Goal: Task Accomplishment & Management: Complete application form

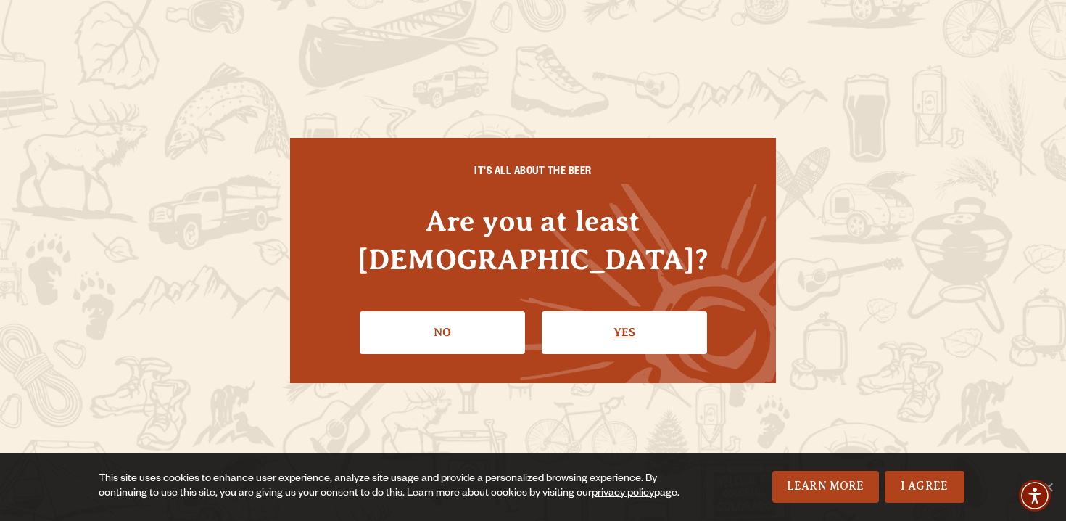
click at [611, 318] on link "Yes" at bounding box center [624, 332] width 165 height 42
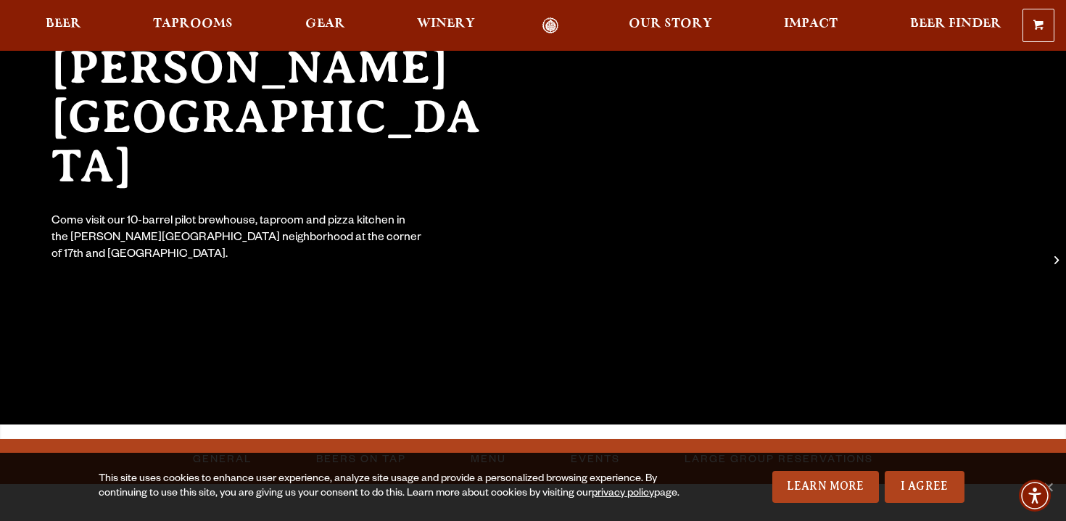
scroll to position [178, 0]
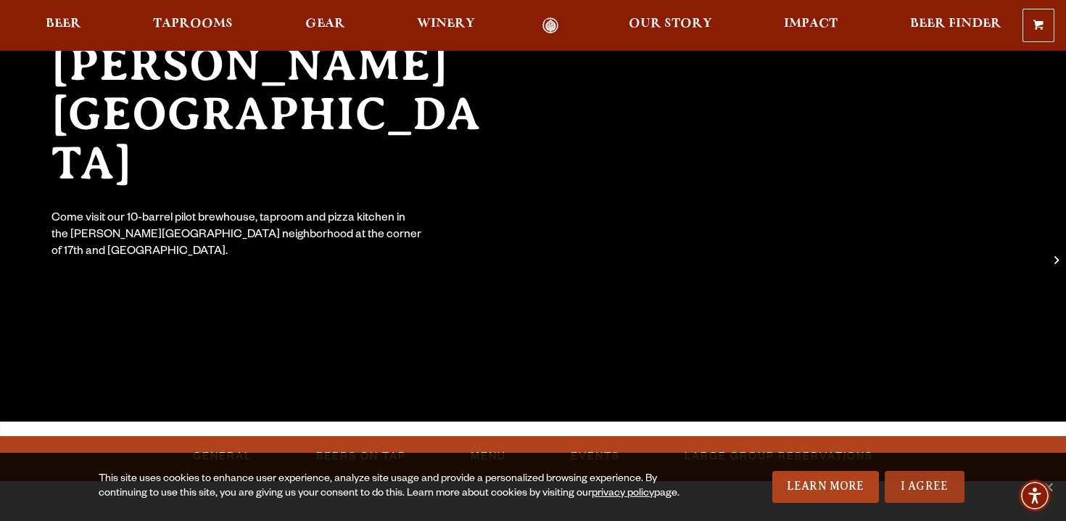
click at [928, 502] on link "I Agree" at bounding box center [925, 487] width 80 height 32
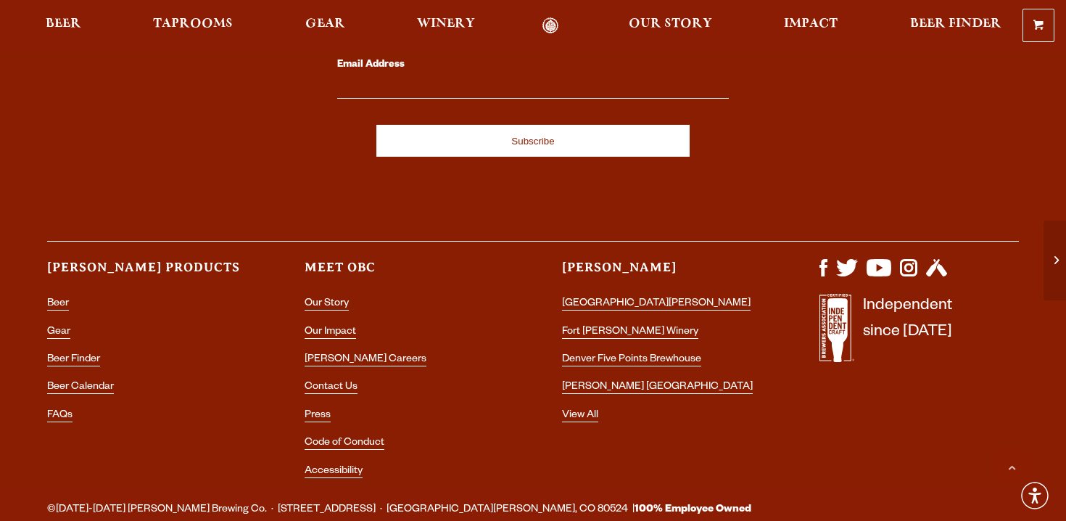
scroll to position [4425, 0]
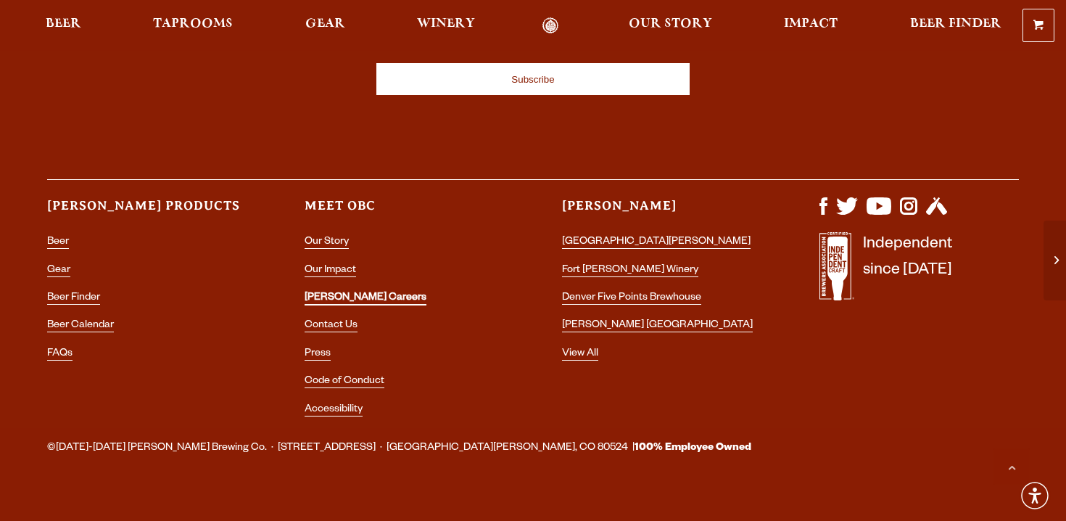
click at [349, 292] on link "[PERSON_NAME] Careers" at bounding box center [366, 298] width 122 height 13
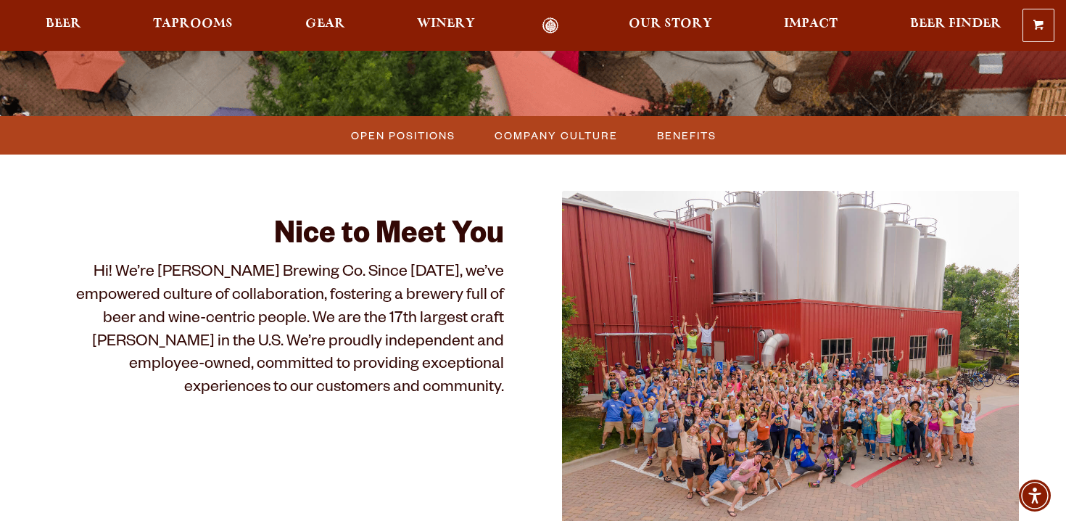
scroll to position [360, 0]
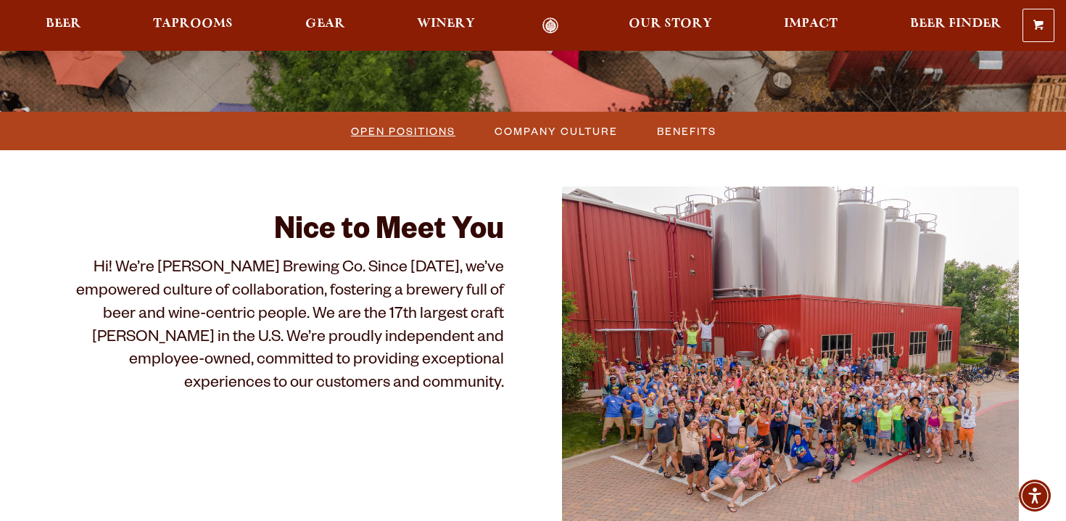
click at [432, 125] on span "Open Positions" at bounding box center [403, 130] width 104 height 21
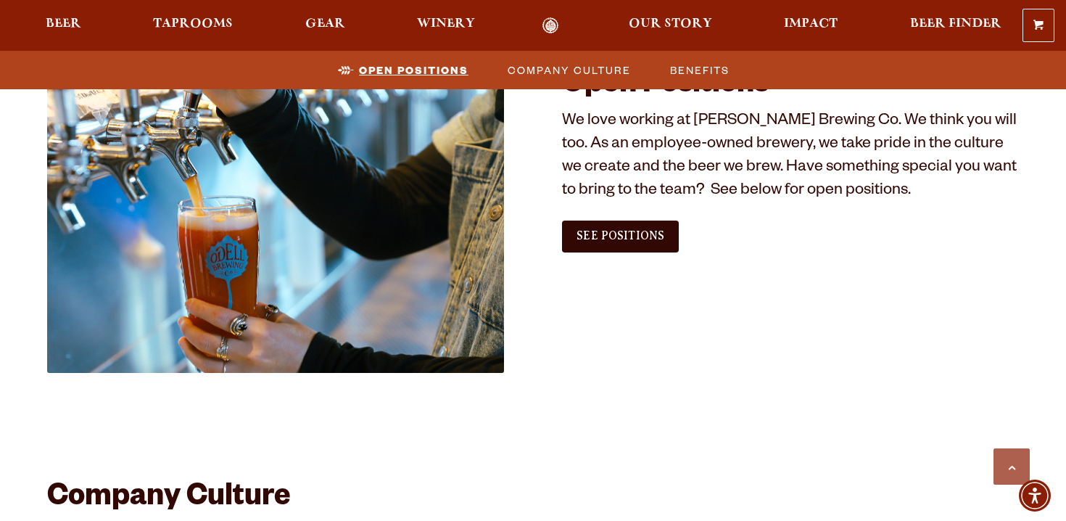
scroll to position [882, 0]
click at [643, 237] on span "See Positions" at bounding box center [621, 235] width 88 height 13
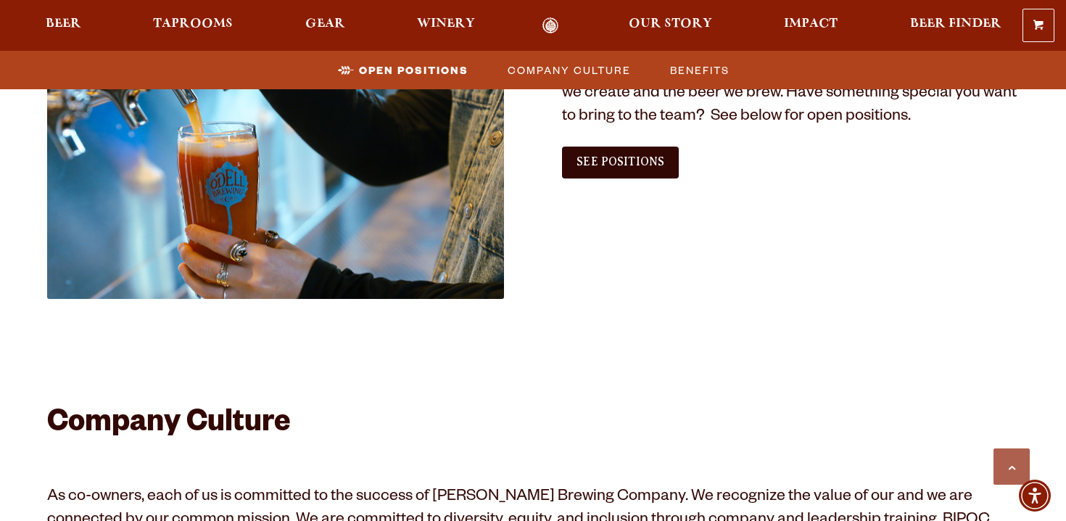
scroll to position [961, 0]
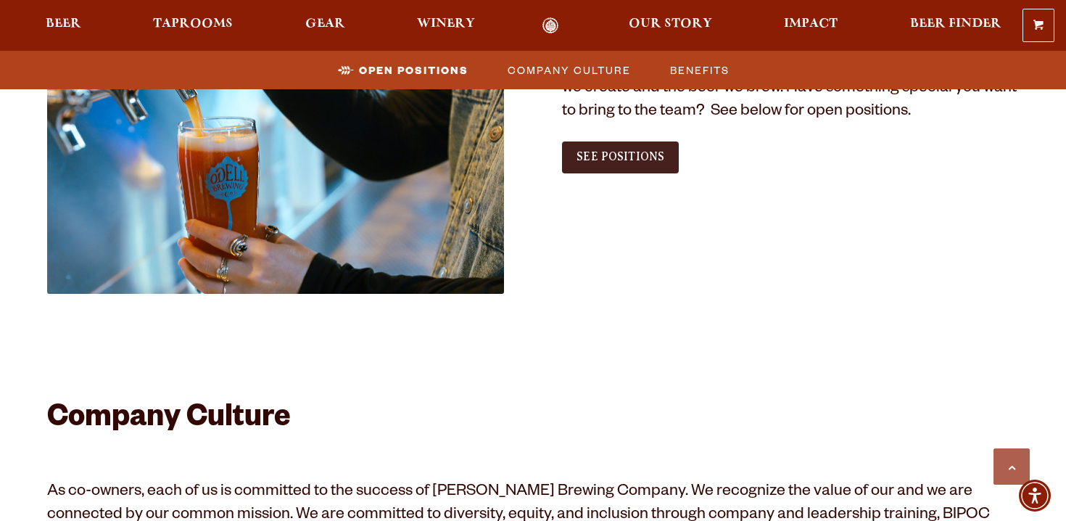
click at [653, 165] on link "See Positions" at bounding box center [620, 157] width 117 height 32
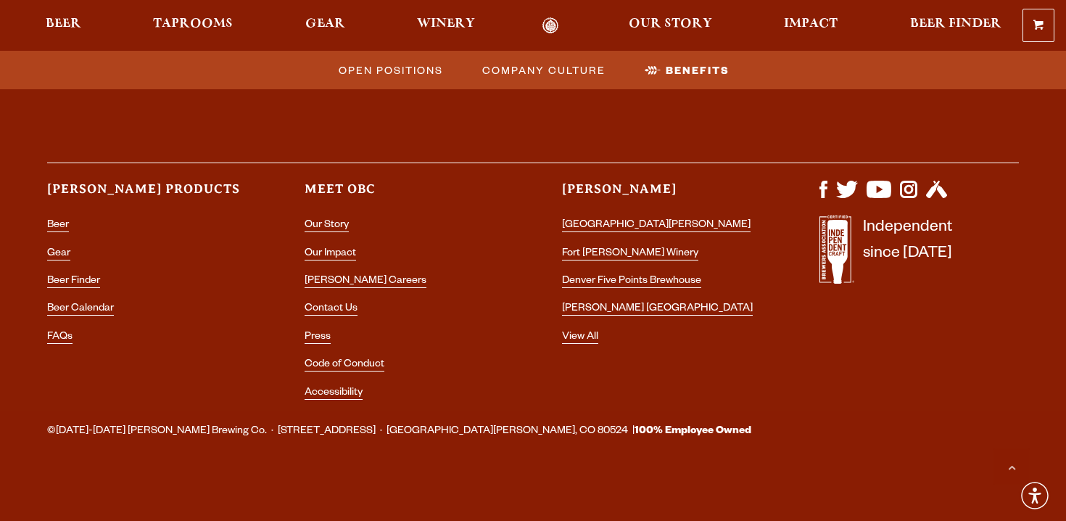
scroll to position [2846, 0]
click at [340, 302] on link "Contact Us" at bounding box center [331, 308] width 53 height 13
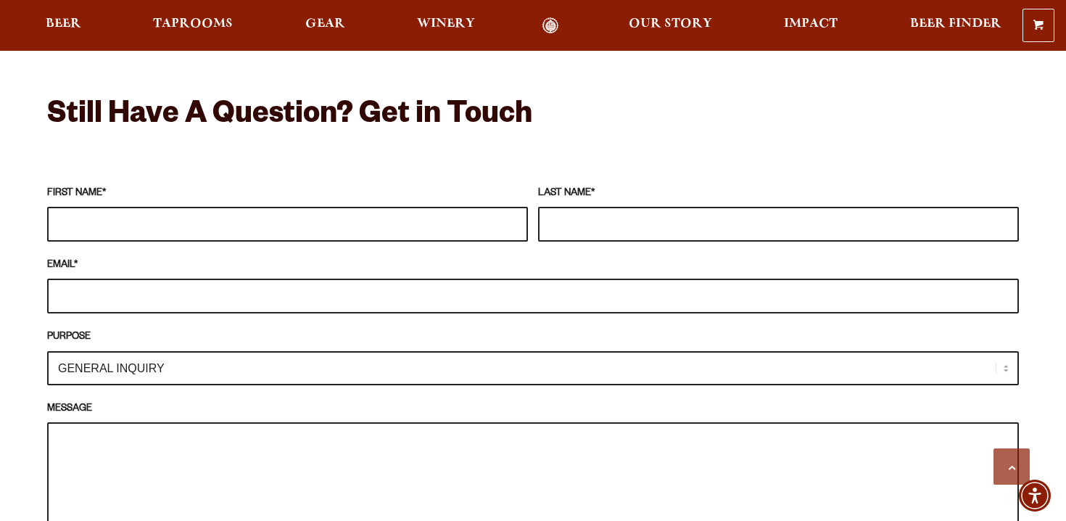
scroll to position [1278, 0]
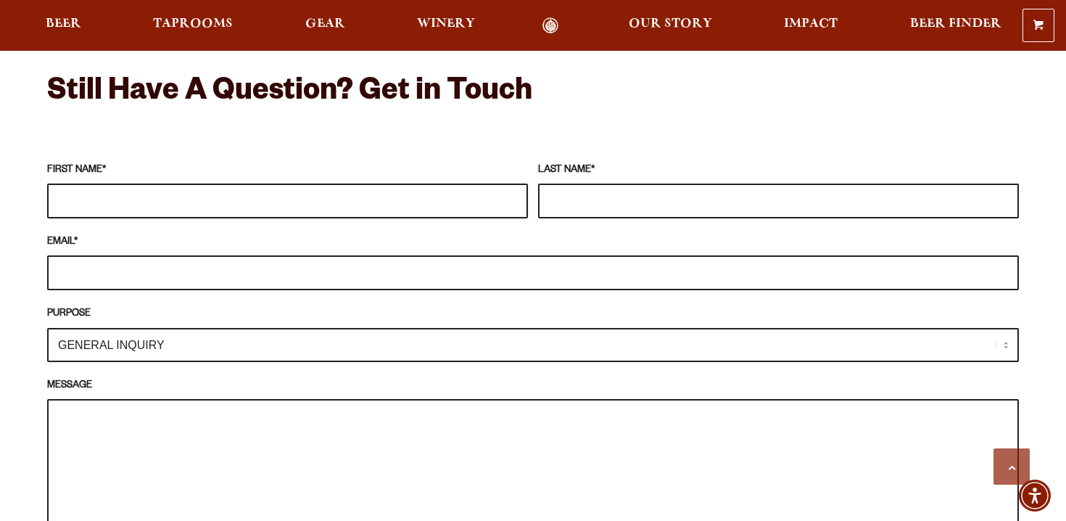
click at [303, 184] on input "FIRST NAME *" at bounding box center [287, 201] width 481 height 35
type input "[PERSON_NAME]"
type input "Stuyfzand"
type input "[EMAIL_ADDRESS][DOMAIN_NAME]"
click at [228, 329] on select "GENERAL INQUIRY TAPROOM / BREWERY WINERY BOOK A TOUR MEDIA INQUIRY GEAR SHOP [P…" at bounding box center [533, 345] width 972 height 34
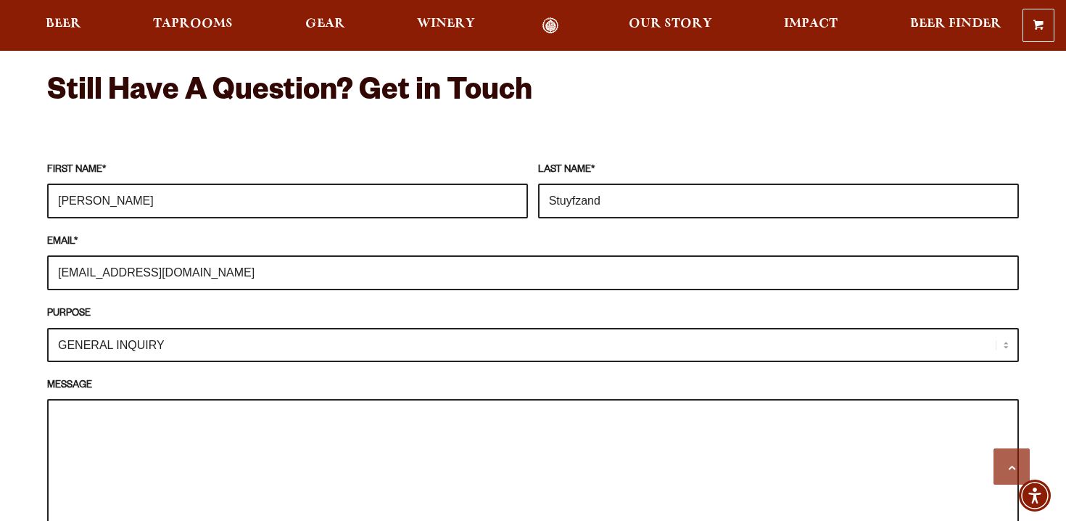
select select "[PERSON_NAME] CAREERS / JOBS"
click at [47, 328] on select "GENERAL INQUIRY TAPROOM / BREWERY WINERY BOOK A TOUR MEDIA INQUIRY GEAR SHOP [P…" at bounding box center [533, 345] width 972 height 34
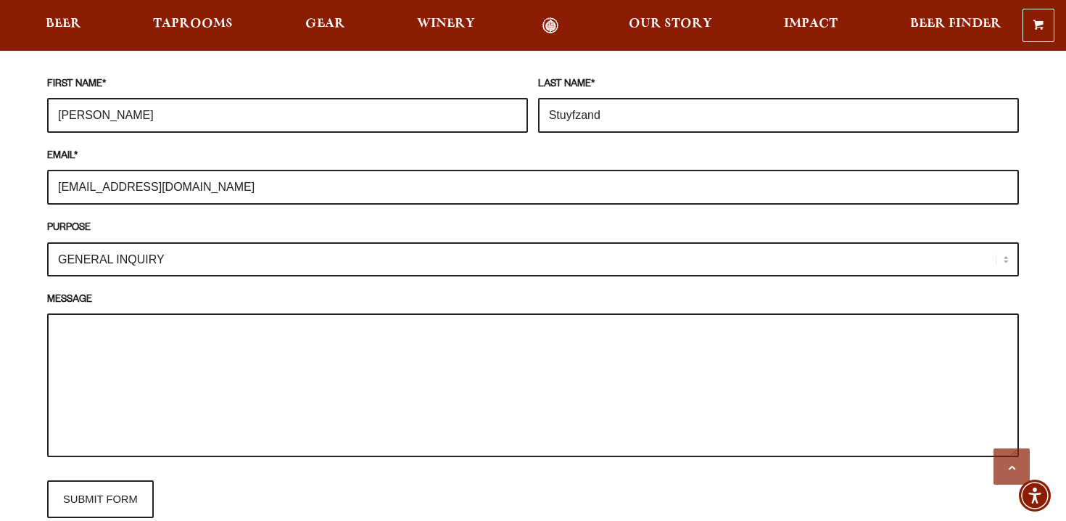
scroll to position [1368, 0]
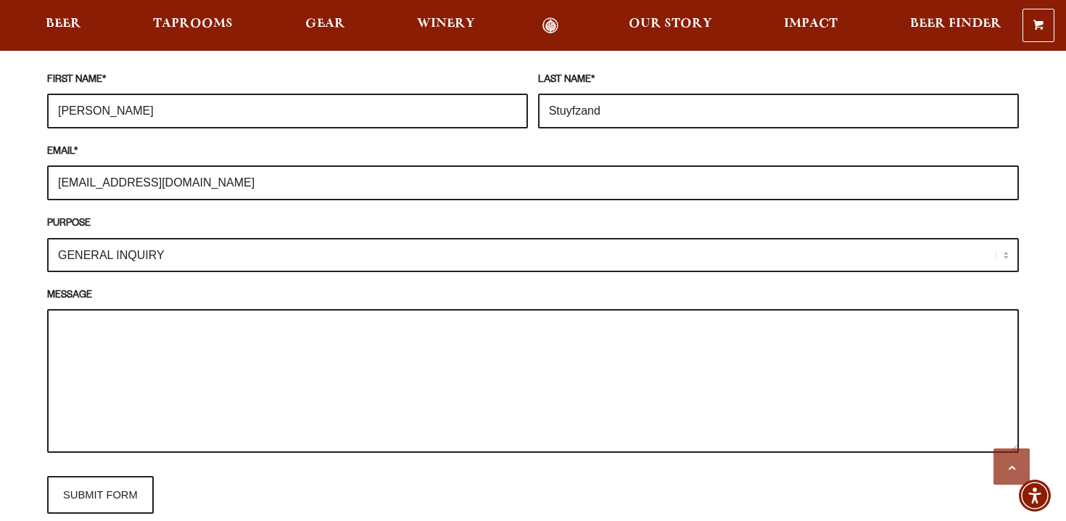
click at [170, 313] on textarea "MESSAGE" at bounding box center [533, 381] width 972 height 144
type textarea "h"
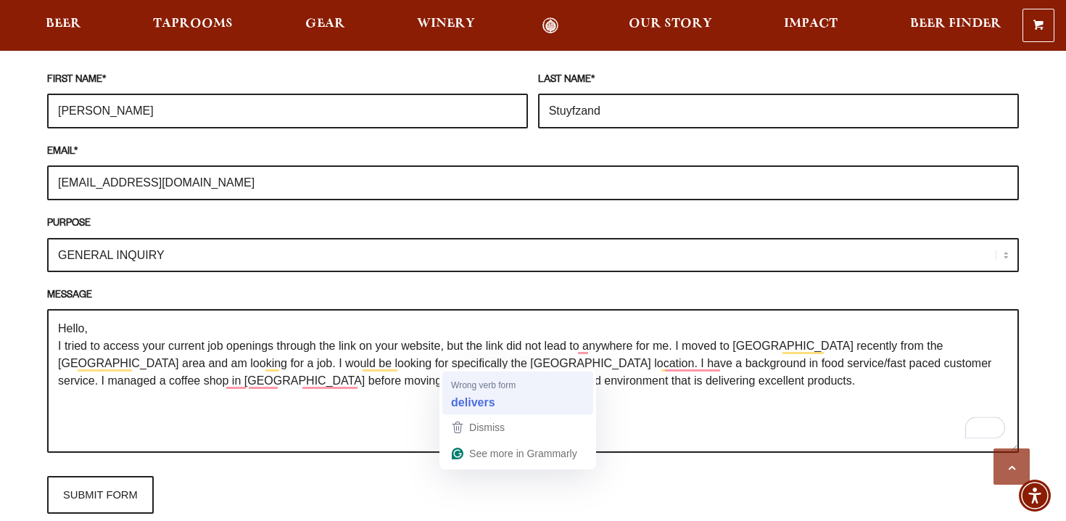
type textarea "Hello, I tried to access your current job openings through the link on your web…"
